Goal: Task Accomplishment & Management: Manage account settings

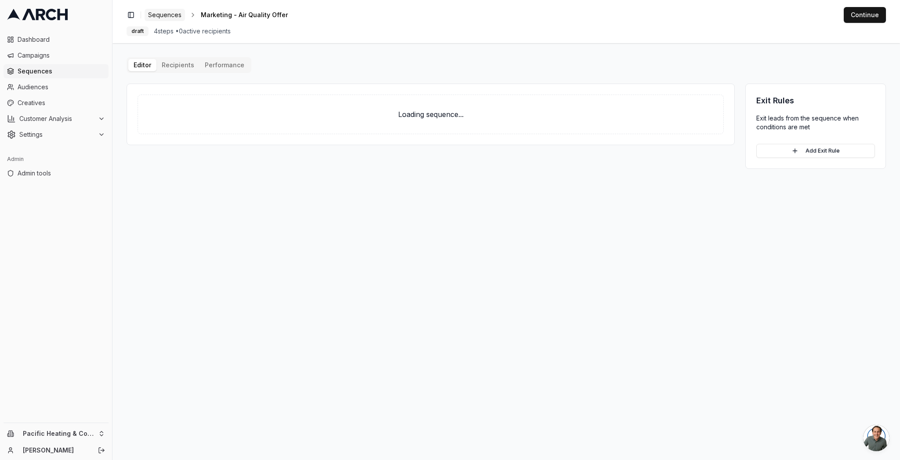
click at [167, 14] on span "Sequences" at bounding box center [164, 15] width 33 height 9
click at [102, 433] on html "Dashboard Campaigns Sequences Audiences Creatives Customer Analysis Settings Ad…" at bounding box center [450, 230] width 900 height 460
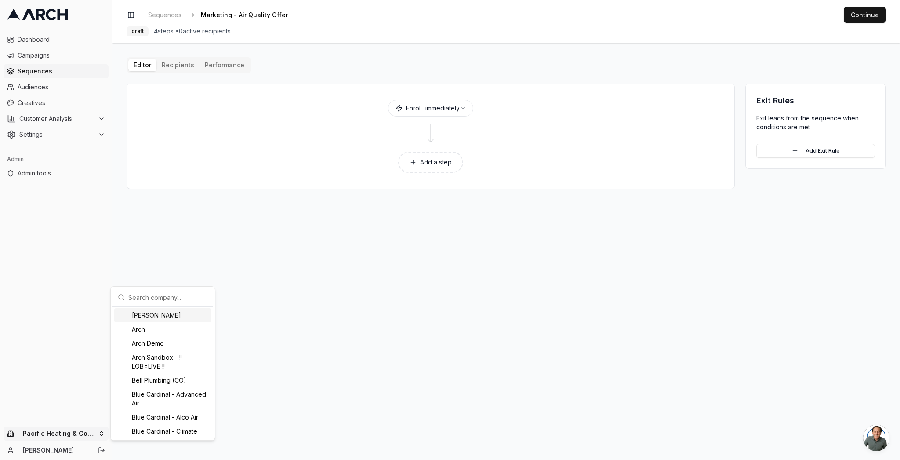
click at [157, 296] on input "text" at bounding box center [168, 297] width 80 height 18
type input "sup"
click at [156, 396] on div "Intermountain - Superior Water & Air" at bounding box center [162, 393] width 97 height 23
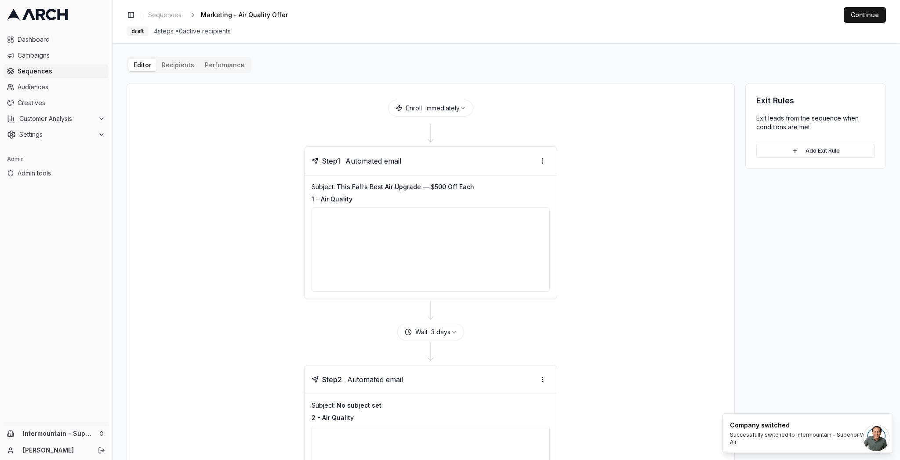
scroll to position [17, 0]
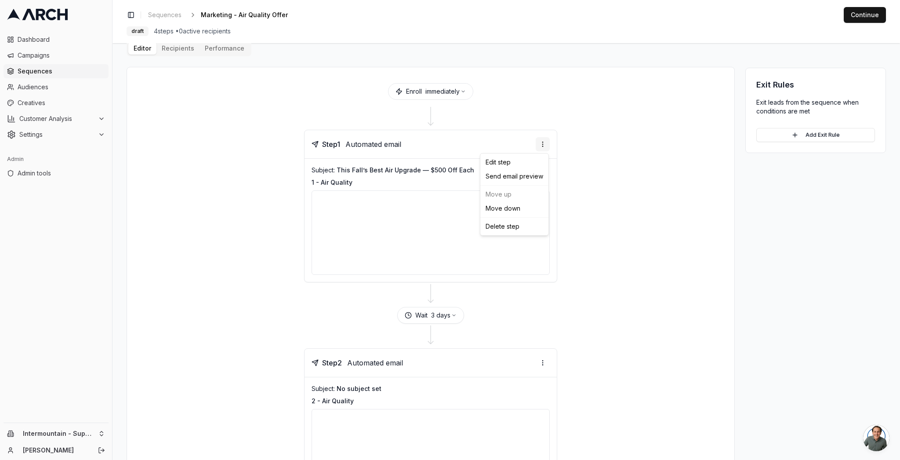
click at [544, 146] on html "Dashboard Campaigns Sequences Audiences Creatives Customer Analysis Settings Ad…" at bounding box center [450, 230] width 900 height 460
click at [525, 163] on div "Edit step" at bounding box center [514, 162] width 65 height 14
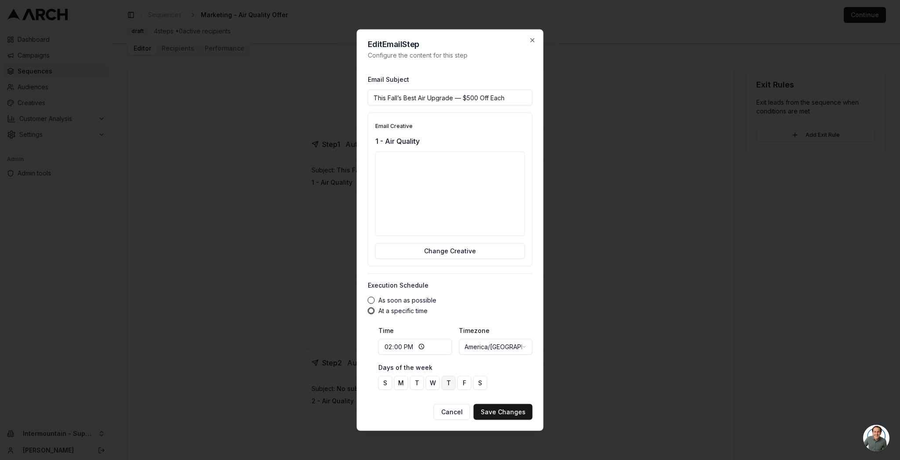
drag, startPoint x: 458, startPoint y: 97, endPoint x: 478, endPoint y: 92, distance: 20.8
click at [458, 97] on input "This Fall’s Best Air Upgrade — $500 Off Each" at bounding box center [450, 98] width 165 height 16
type input "This Fall’s Best Air Upgrade - $500 Off Each"
click at [492, 410] on button "Save Changes" at bounding box center [503, 412] width 59 height 16
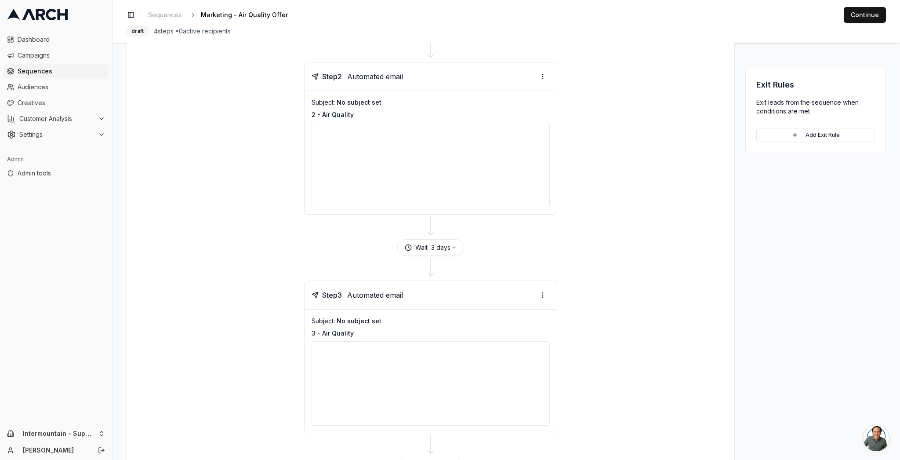
scroll to position [304, 0]
click at [335, 334] on p "3 - Air Quality" at bounding box center [431, 332] width 238 height 9
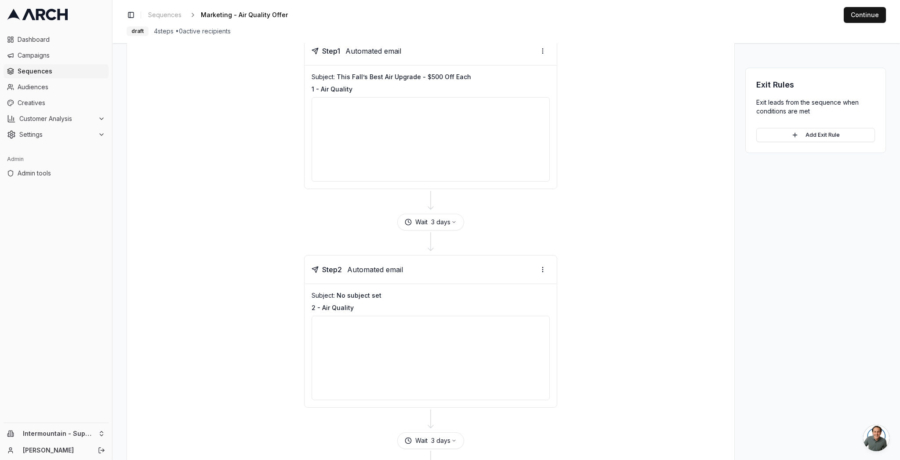
scroll to position [0, 0]
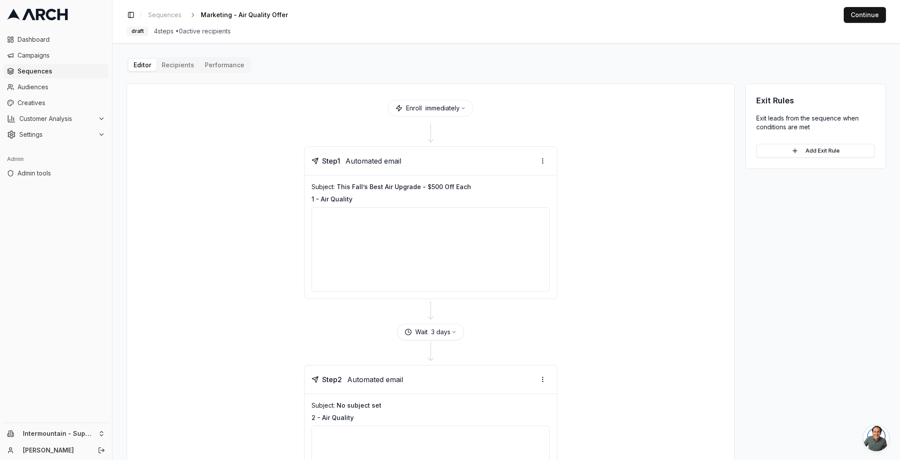
click at [185, 71] on div "Editor Recipients Performance" at bounding box center [189, 65] width 125 height 16
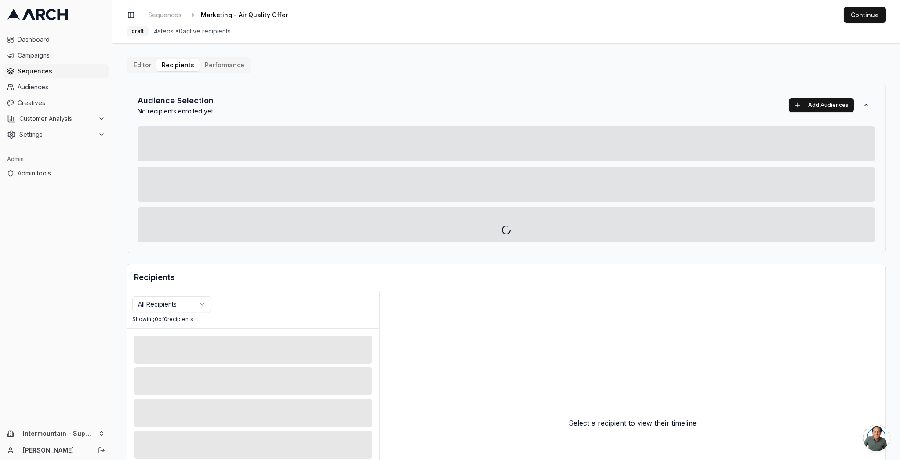
click at [185, 65] on div "Editor Recipients Performance Audience Selection No recipients enrolled yet Add…" at bounding box center [507, 306] width 760 height 498
